Goal: Find contact information: Find contact information

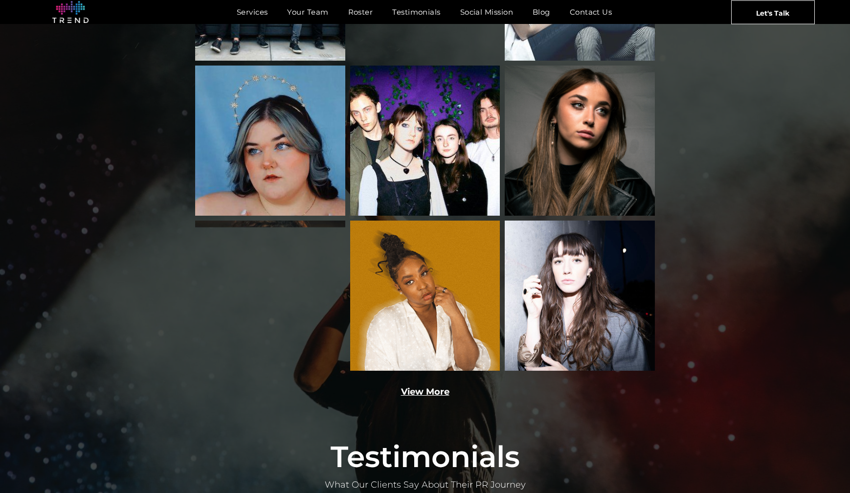
scroll to position [1422, 0]
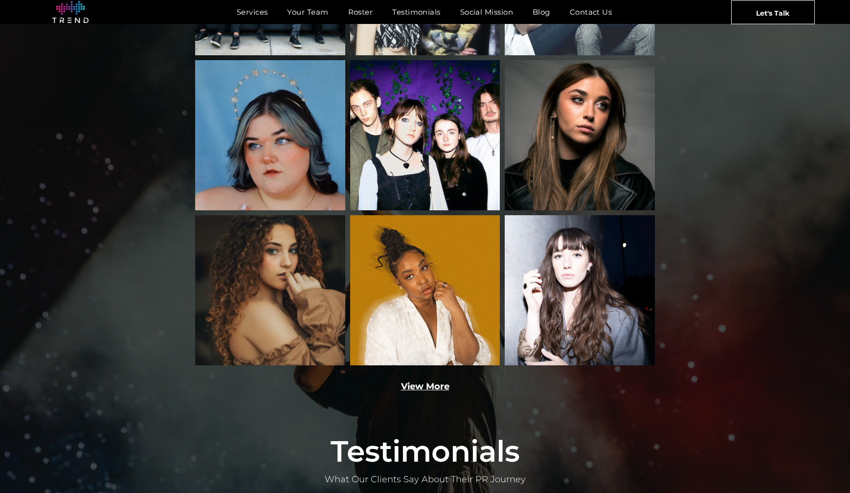
click at [427, 381] on link "View More" at bounding box center [425, 386] width 48 height 11
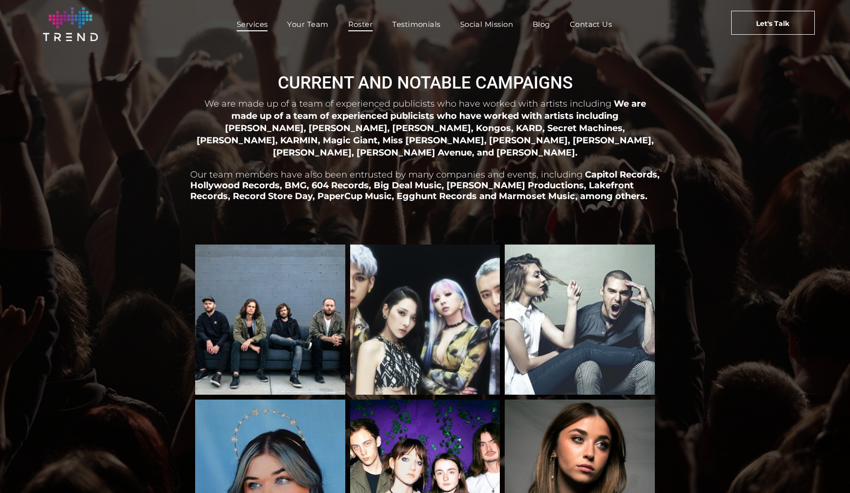
click at [248, 24] on span "Services" at bounding box center [252, 24] width 31 height 14
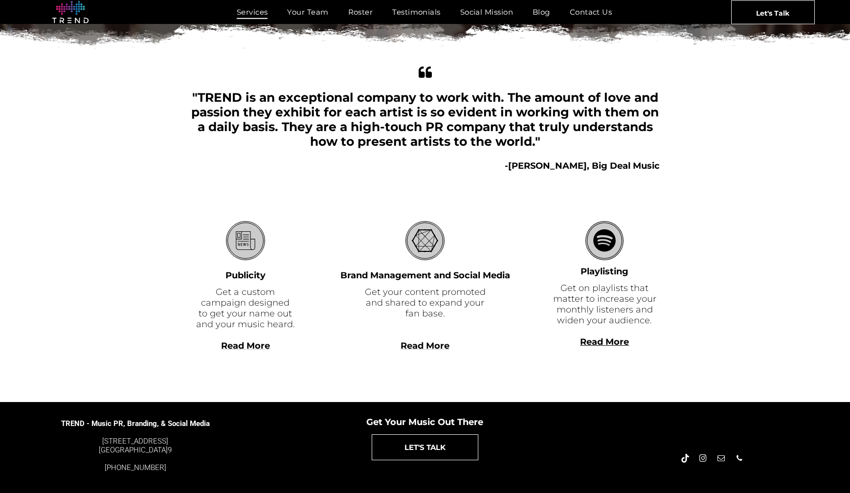
scroll to position [175, 0]
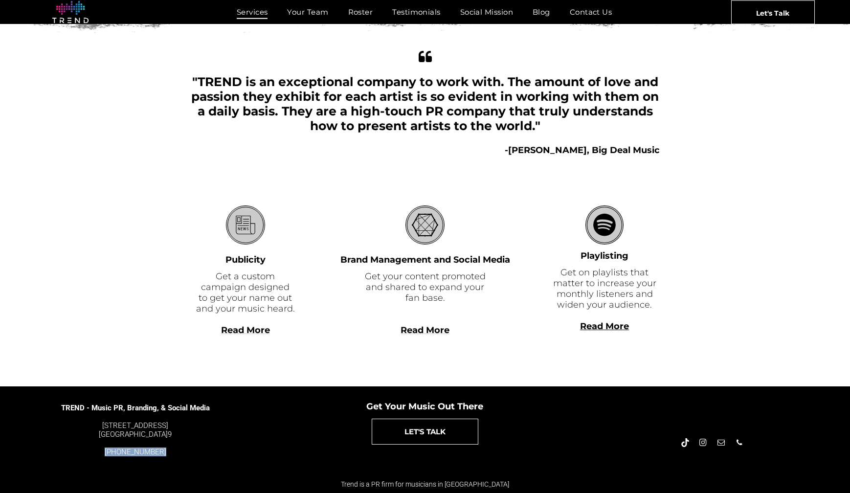
drag, startPoint x: 164, startPoint y: 452, endPoint x: 110, endPoint y: 453, distance: 54.3
click at [110, 453] on div "[PHONE_NUMBER]" at bounding box center [136, 452] width 150 height 9
copy font "[PHONE_NUMBER]"
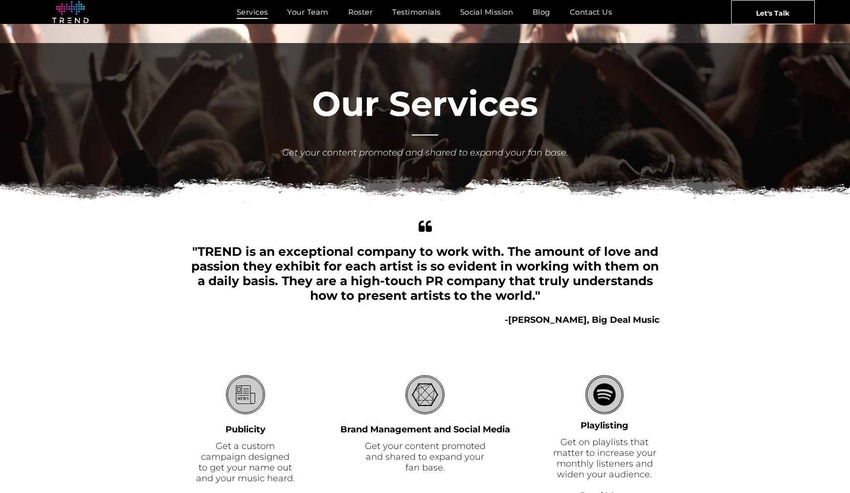
scroll to position [0, 0]
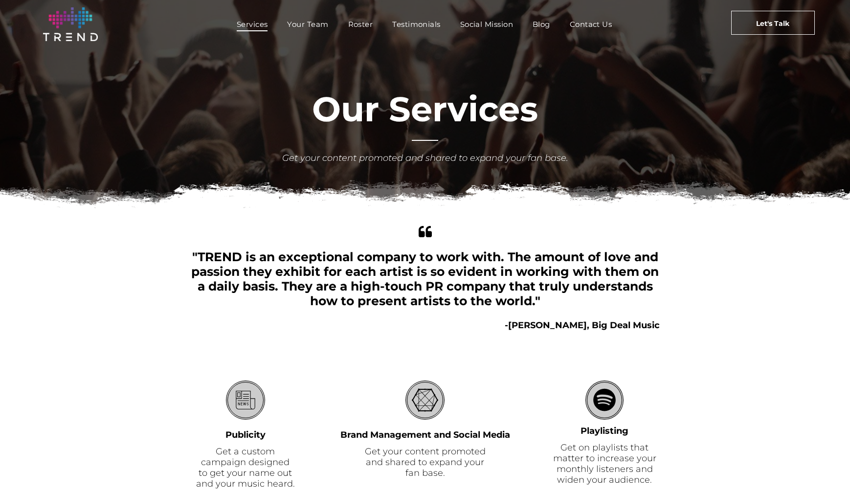
click at [416, 113] on font "Our Services" at bounding box center [425, 109] width 226 height 42
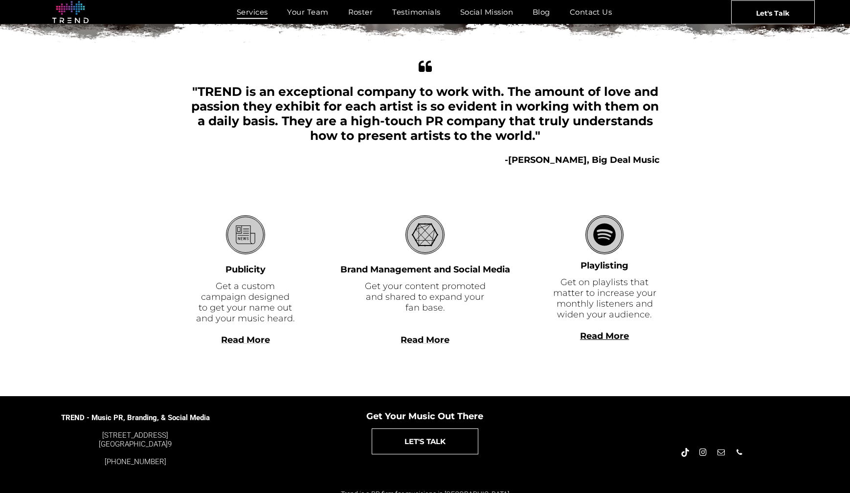
scroll to position [175, 0]
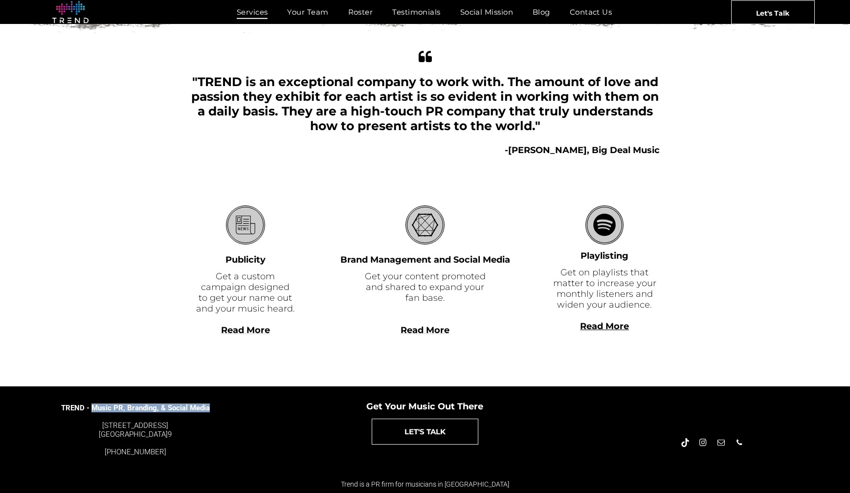
drag, startPoint x: 219, startPoint y: 410, endPoint x: 91, endPoint y: 409, distance: 127.7
click at [91, 409] on div "TREND - Music PR, Branding, & Social Media 4889 Melrose Ave. Los Angeles, CA 90…" at bounding box center [141, 426] width 283 height 64
copy span "Music PR, Branding, & Social Media"
